Goal: Information Seeking & Learning: Find specific fact

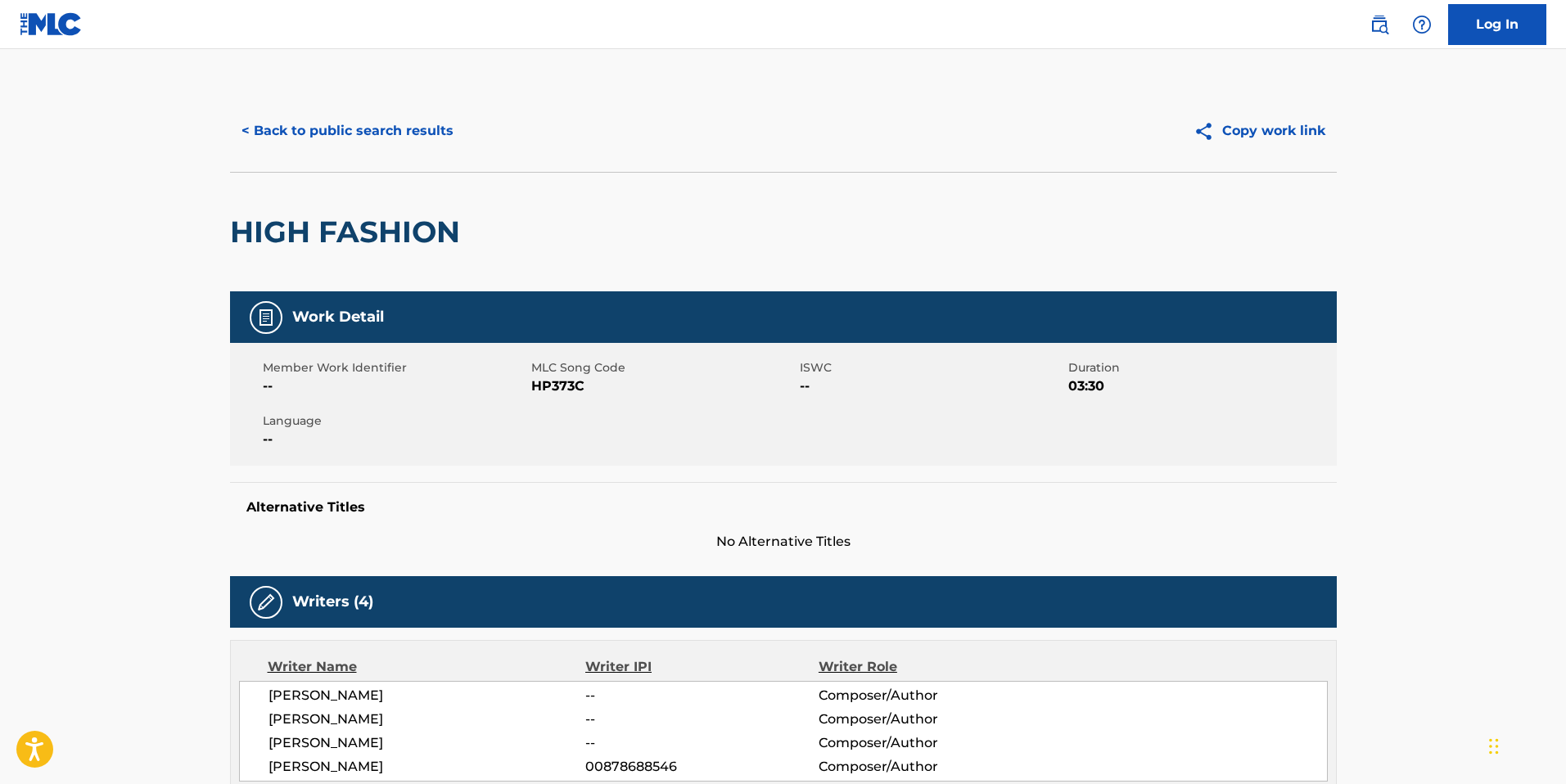
click at [370, 140] on button "< Back to public search results" at bounding box center [347, 131] width 235 height 41
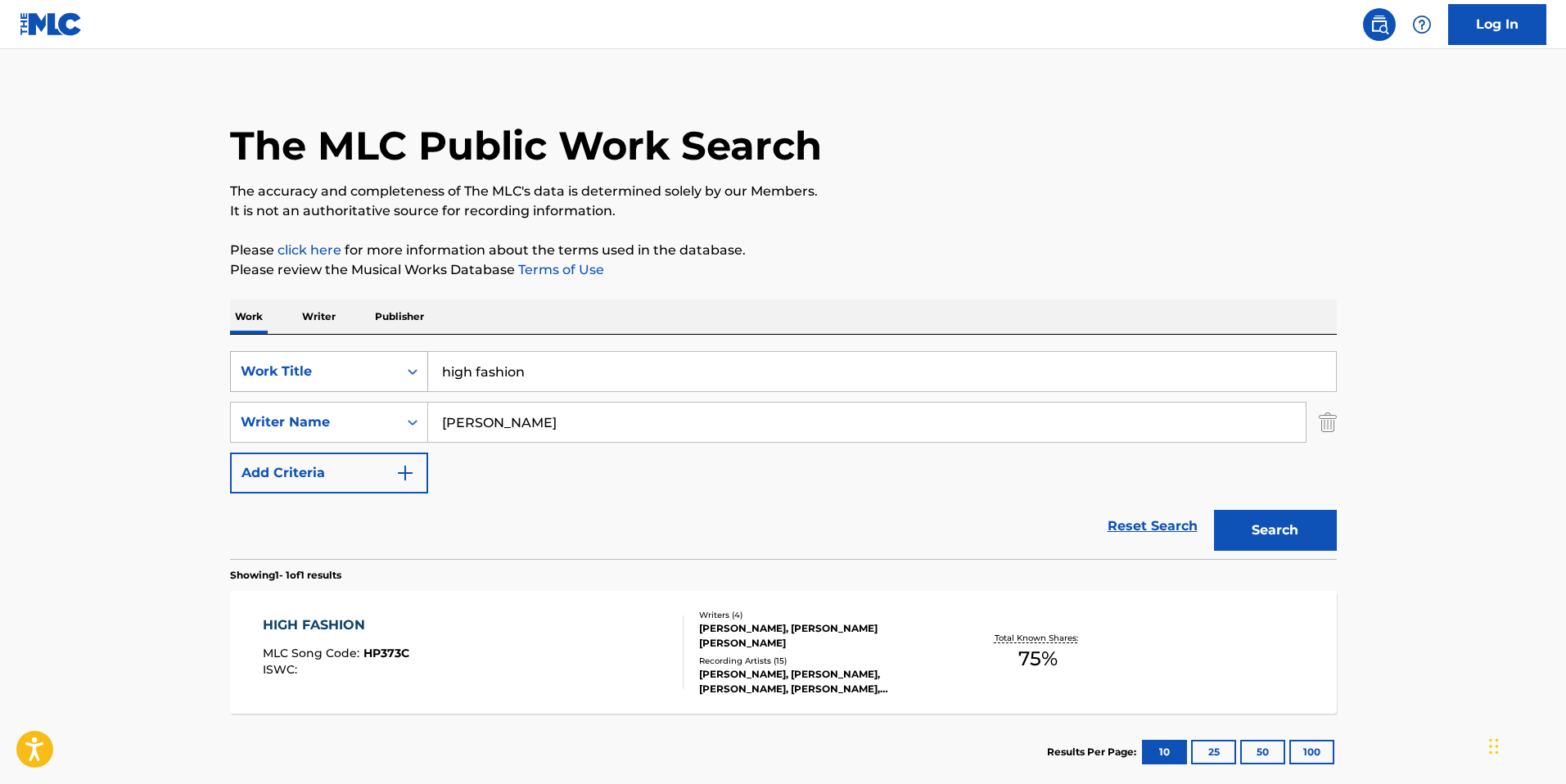
drag, startPoint x: 518, startPoint y: 369, endPoint x: 350, endPoint y: 356, distance: 168.5
click at [350, 356] on div "SearchWithCriteria1c333edc-244c-4535-af29-ede8b0ead28d Work Title high fashion" at bounding box center [783, 372] width 1107 height 41
drag, startPoint x: 524, startPoint y: 416, endPoint x: 397, endPoint y: 383, distance: 131.2
click at [393, 394] on div "SearchWithCriteria1c333edc-244c-4535-af29-ede8b0ead28d Work Title SearchWithCri…" at bounding box center [783, 423] width 1107 height 143
click at [466, 347] on div "SearchWithCriteria1c333edc-244c-4535-af29-ede8b0ead28d Work Title SearchWithCri…" at bounding box center [783, 447] width 1107 height 224
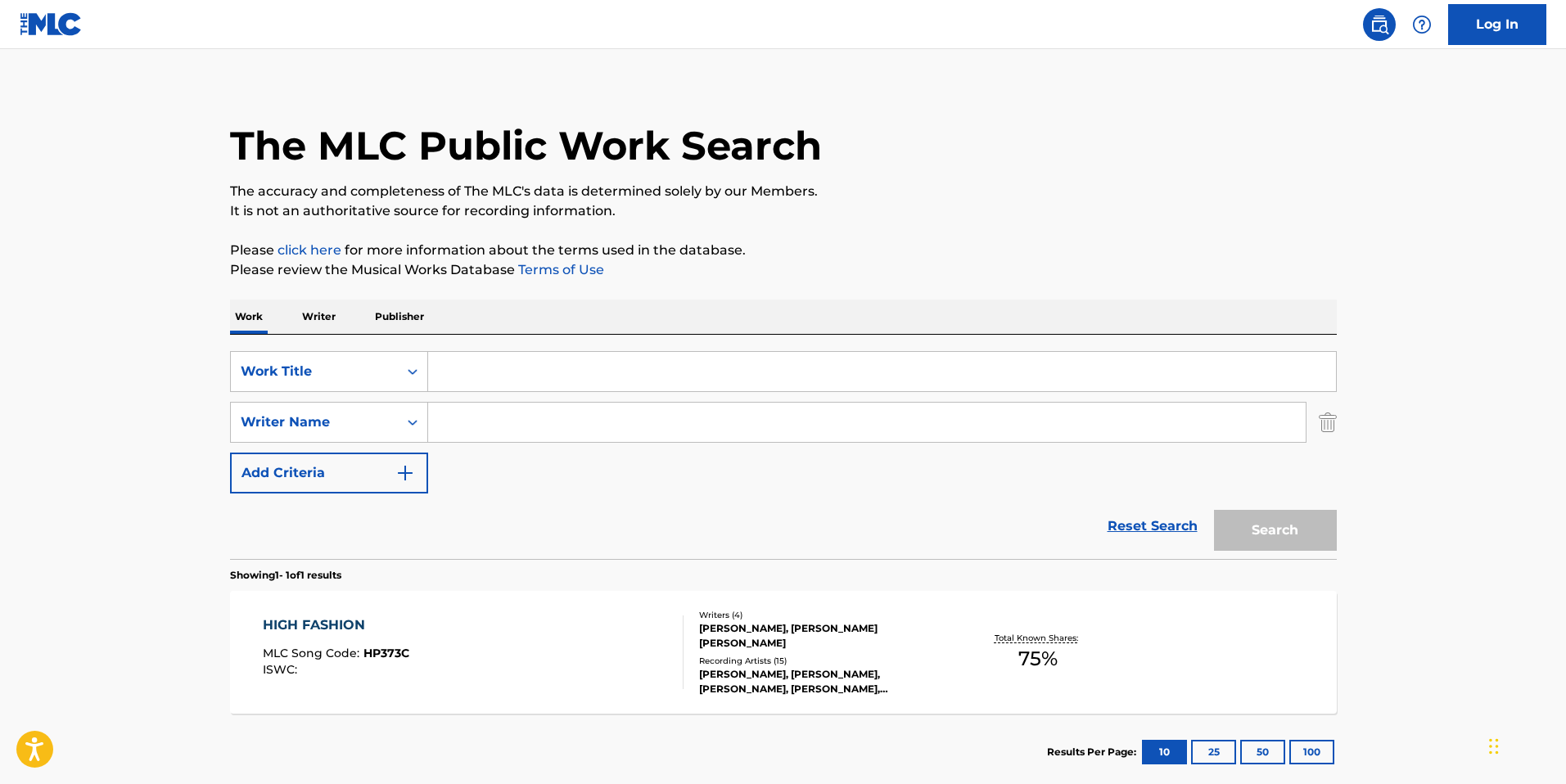
click at [511, 366] on input "Search Form" at bounding box center [882, 372] width 908 height 39
type input "one day more"
click at [598, 428] on input "Search Form" at bounding box center [866, 422] width 878 height 39
type input "boublil"
click at [1266, 542] on button "Search" at bounding box center [1275, 530] width 123 height 41
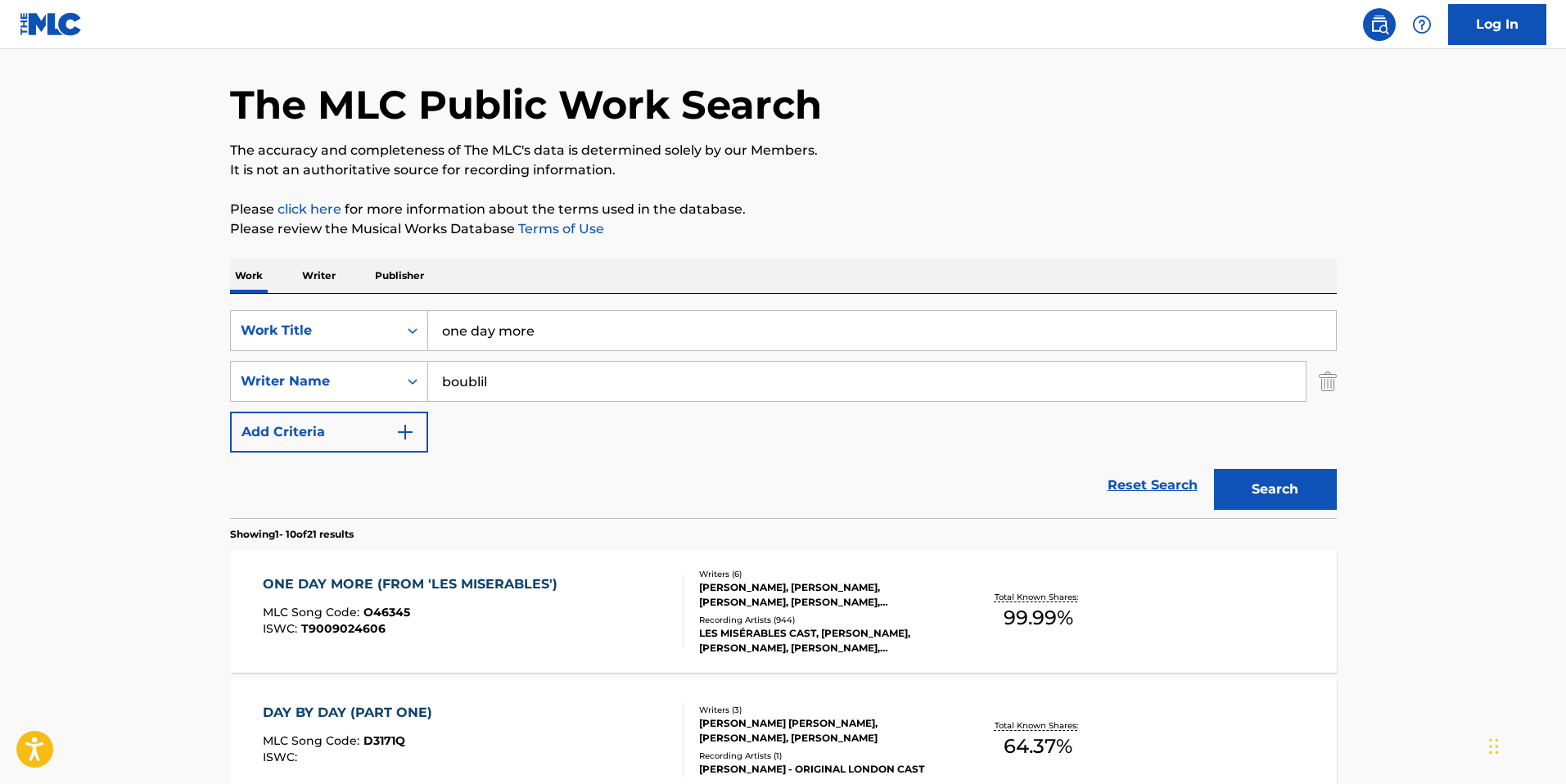
scroll to position [55, 0]
click at [536, 603] on div "ONE DAY MORE (FROM 'LES MISERABLES') MLC Song Code : O46345 ISWC : T9009024606" at bounding box center [415, 610] width 303 height 74
